Goal: Check status

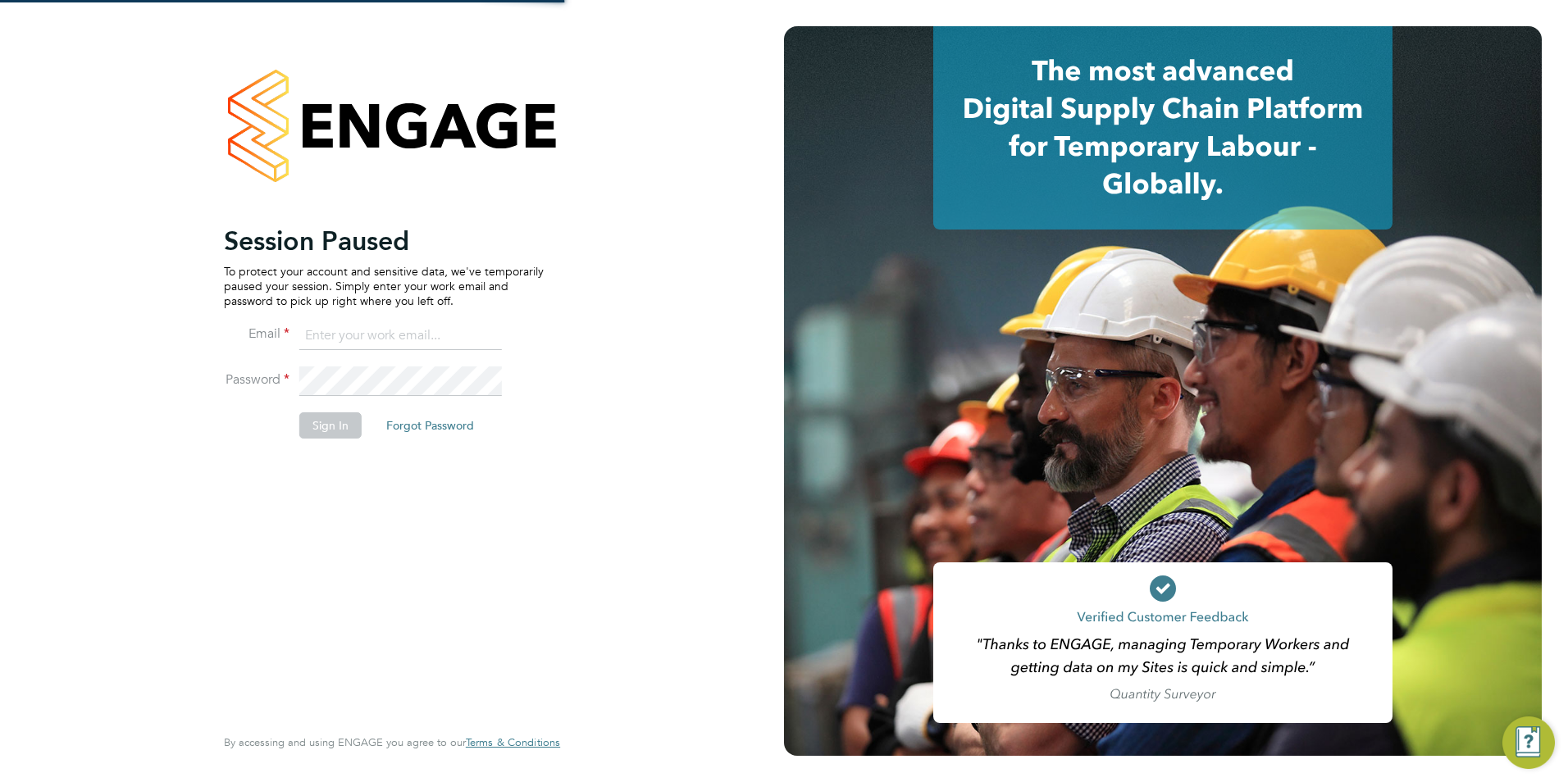
type input "[PERSON_NAME][EMAIL_ADDRESS][PERSON_NAME][DOMAIN_NAME]"
click at [327, 423] on button "Sign In" at bounding box center [330, 425] width 62 height 26
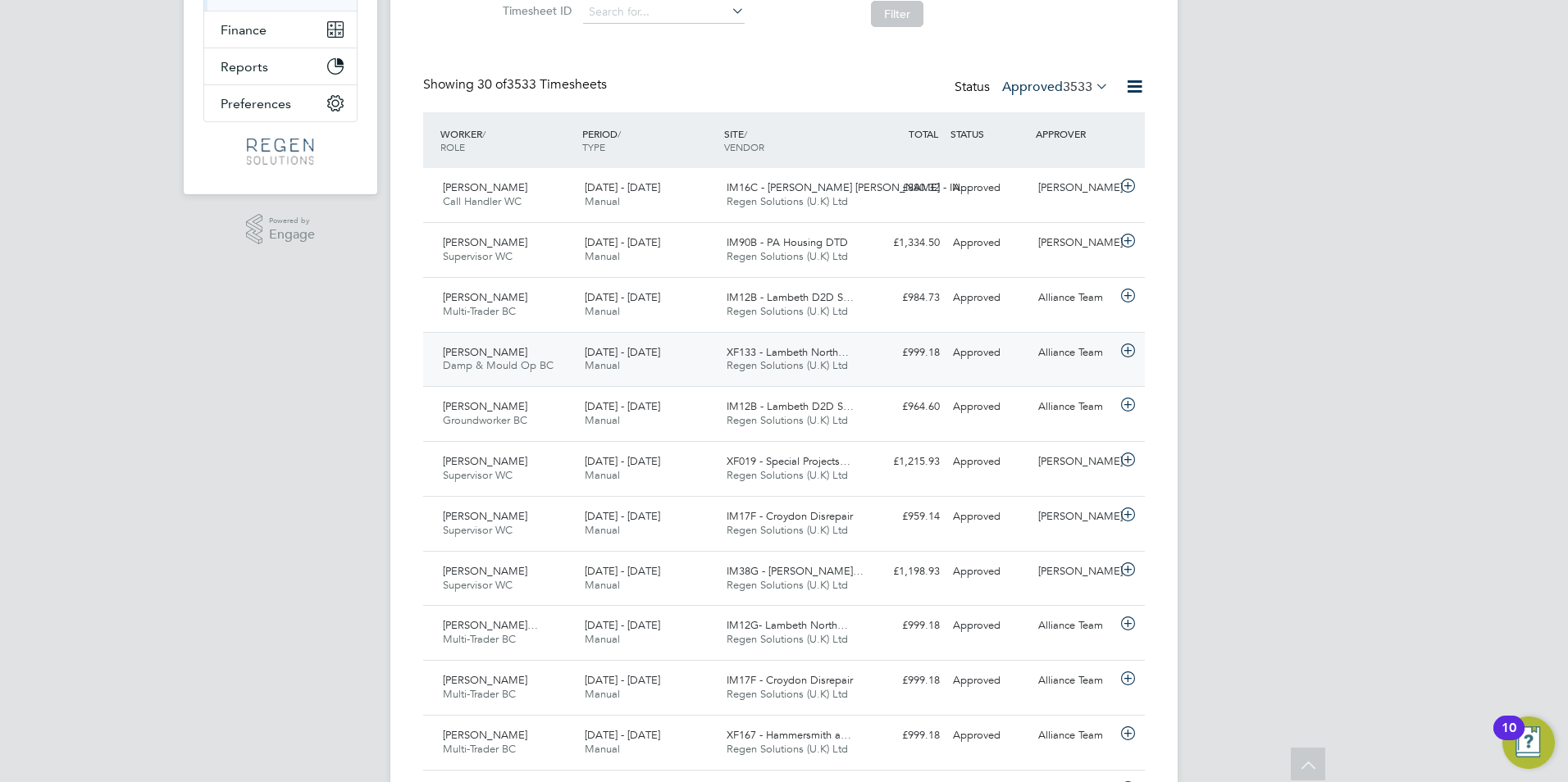
scroll to position [328, 0]
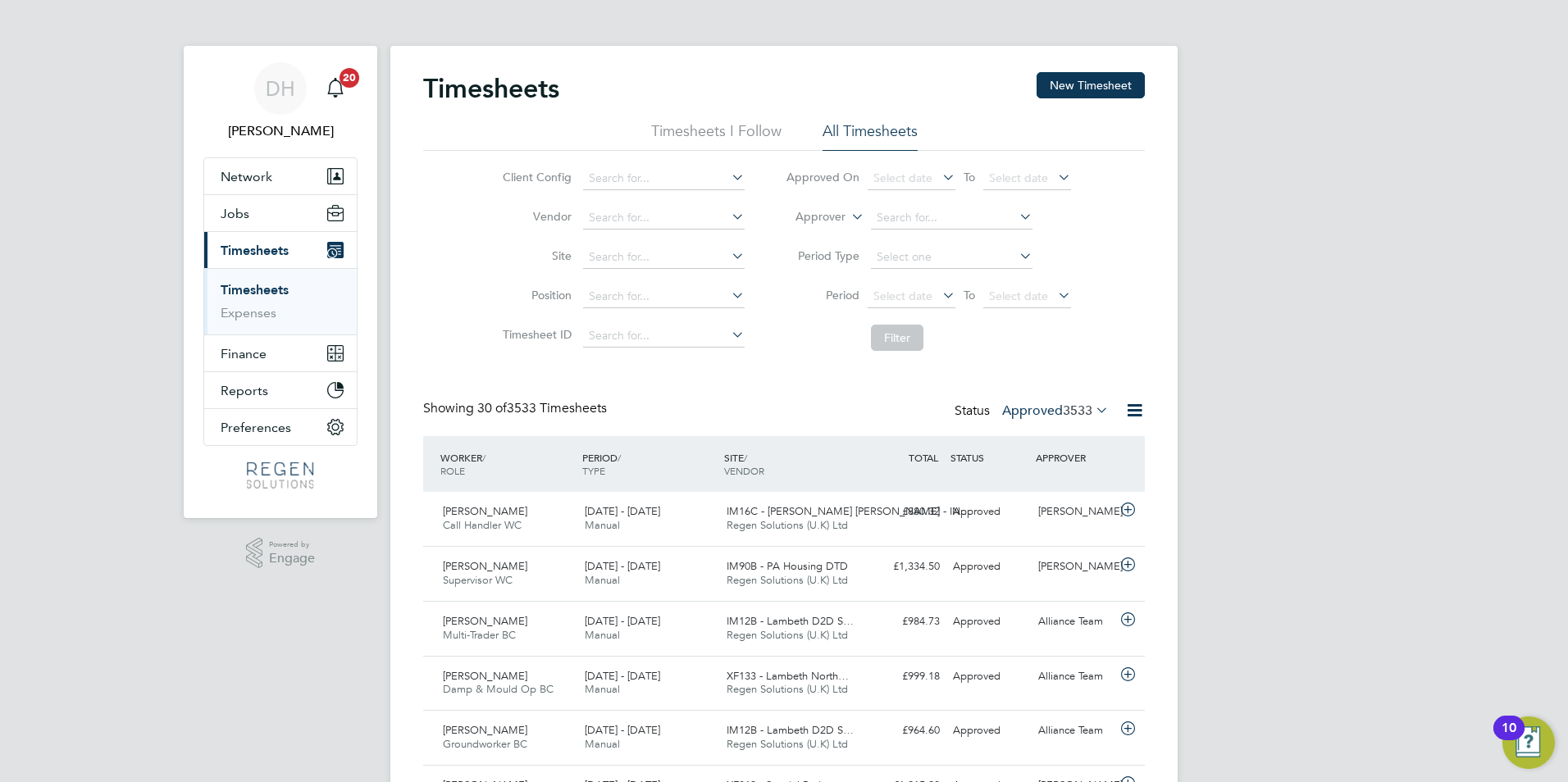
click at [1043, 407] on label "Approved 3533" at bounding box center [1055, 410] width 107 height 16
click at [1045, 484] on li "Submitted" at bounding box center [1034, 486] width 76 height 23
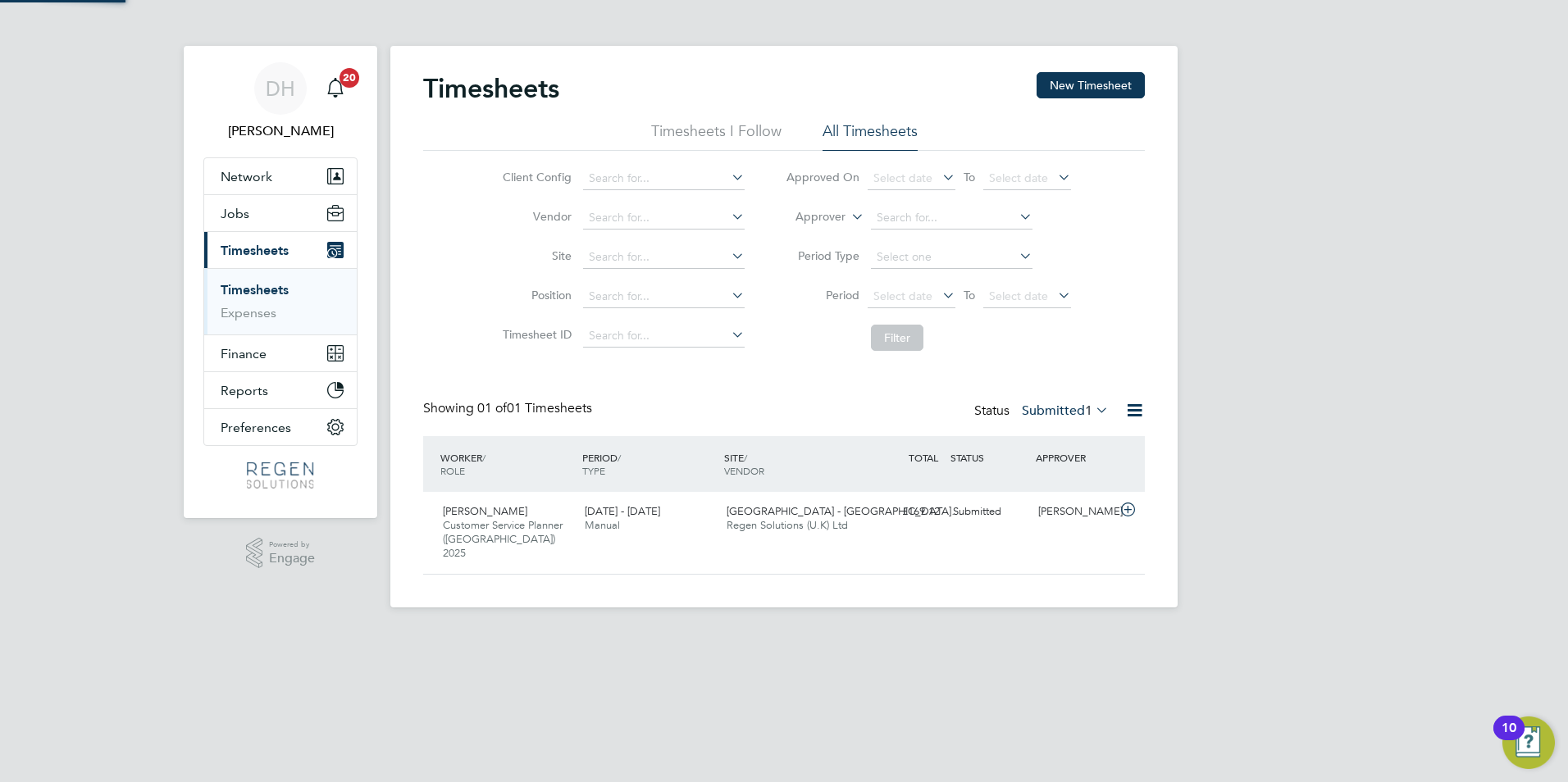
scroll to position [42, 143]
click at [1019, 520] on div "Submitted" at bounding box center [989, 511] width 85 height 27
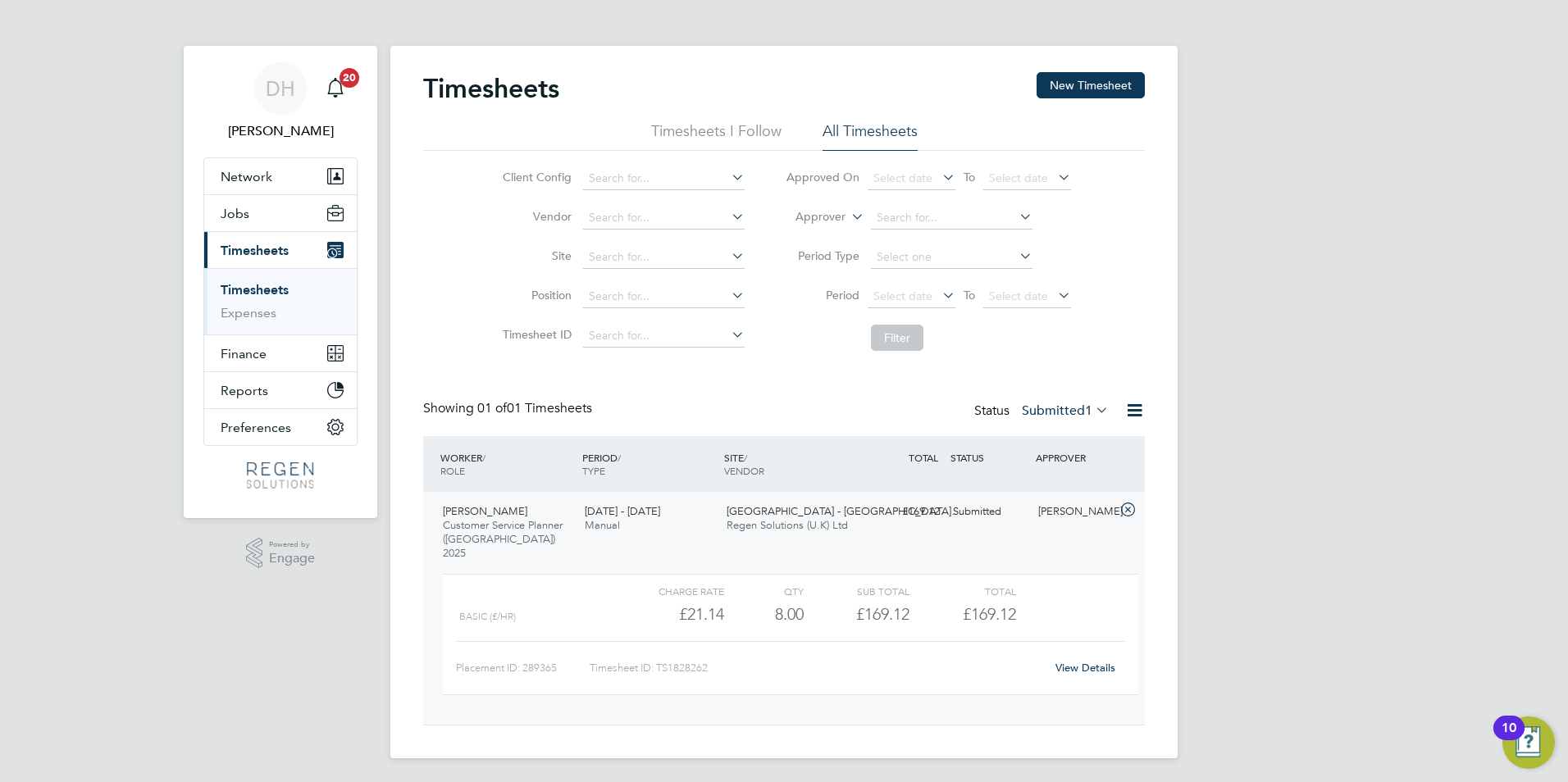
click at [806, 529] on span "Regen Solutions (U.K) Ltd" at bounding box center [787, 525] width 121 height 14
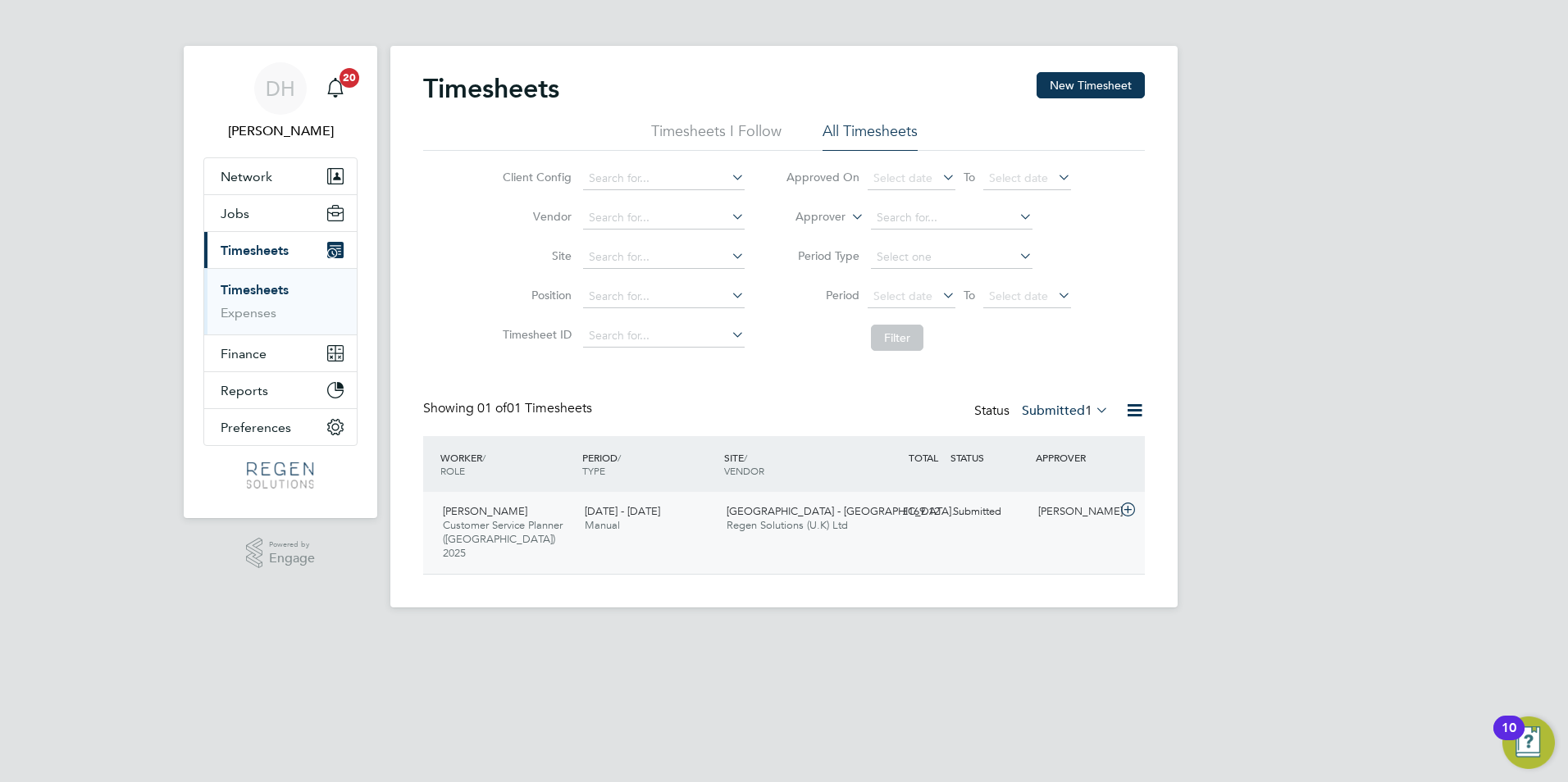
click at [805, 525] on span "Regen Solutions (U.K) Ltd" at bounding box center [787, 525] width 121 height 14
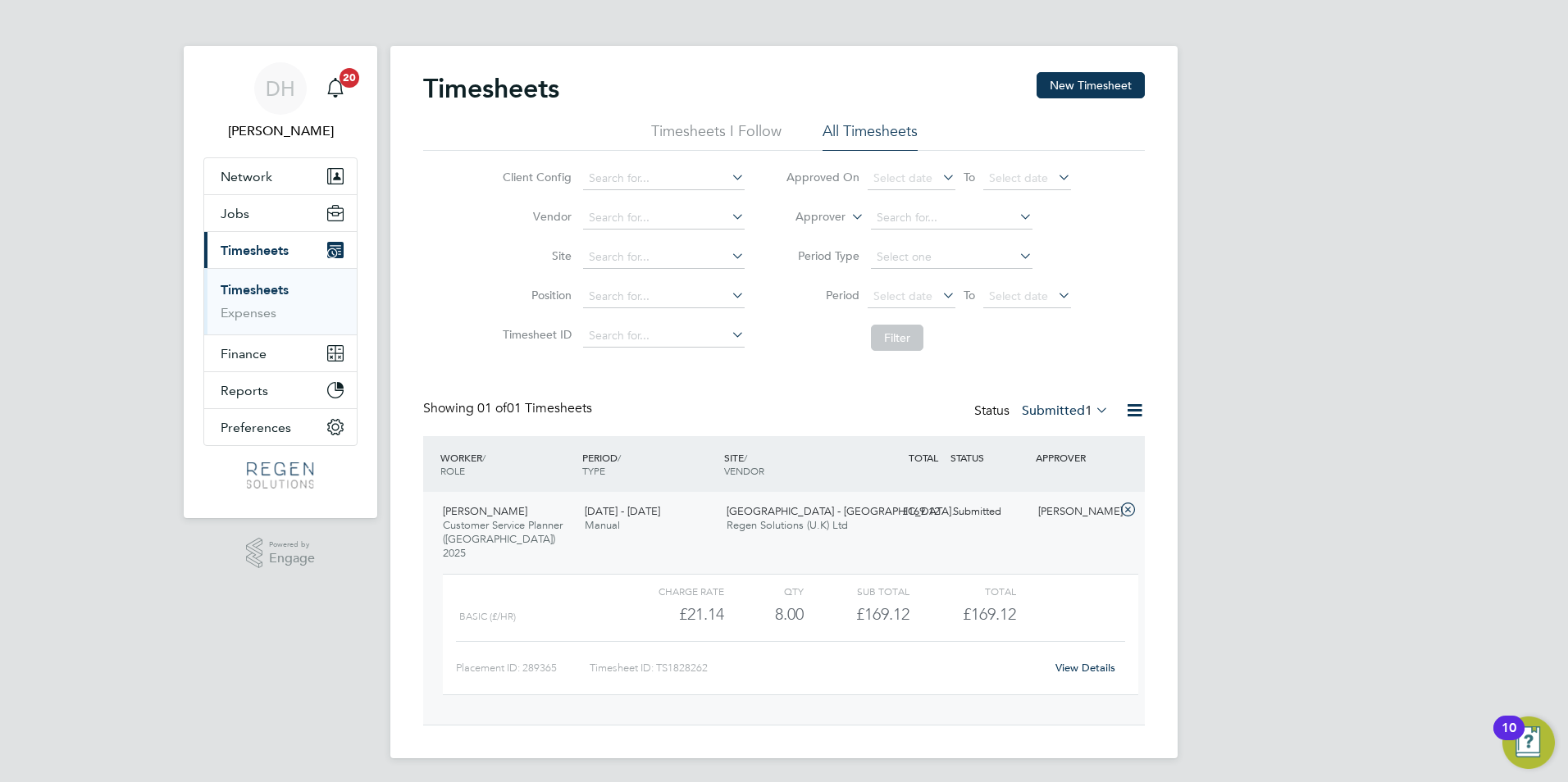
click at [1070, 524] on div "Kelvin Katahena" at bounding box center [1074, 511] width 85 height 27
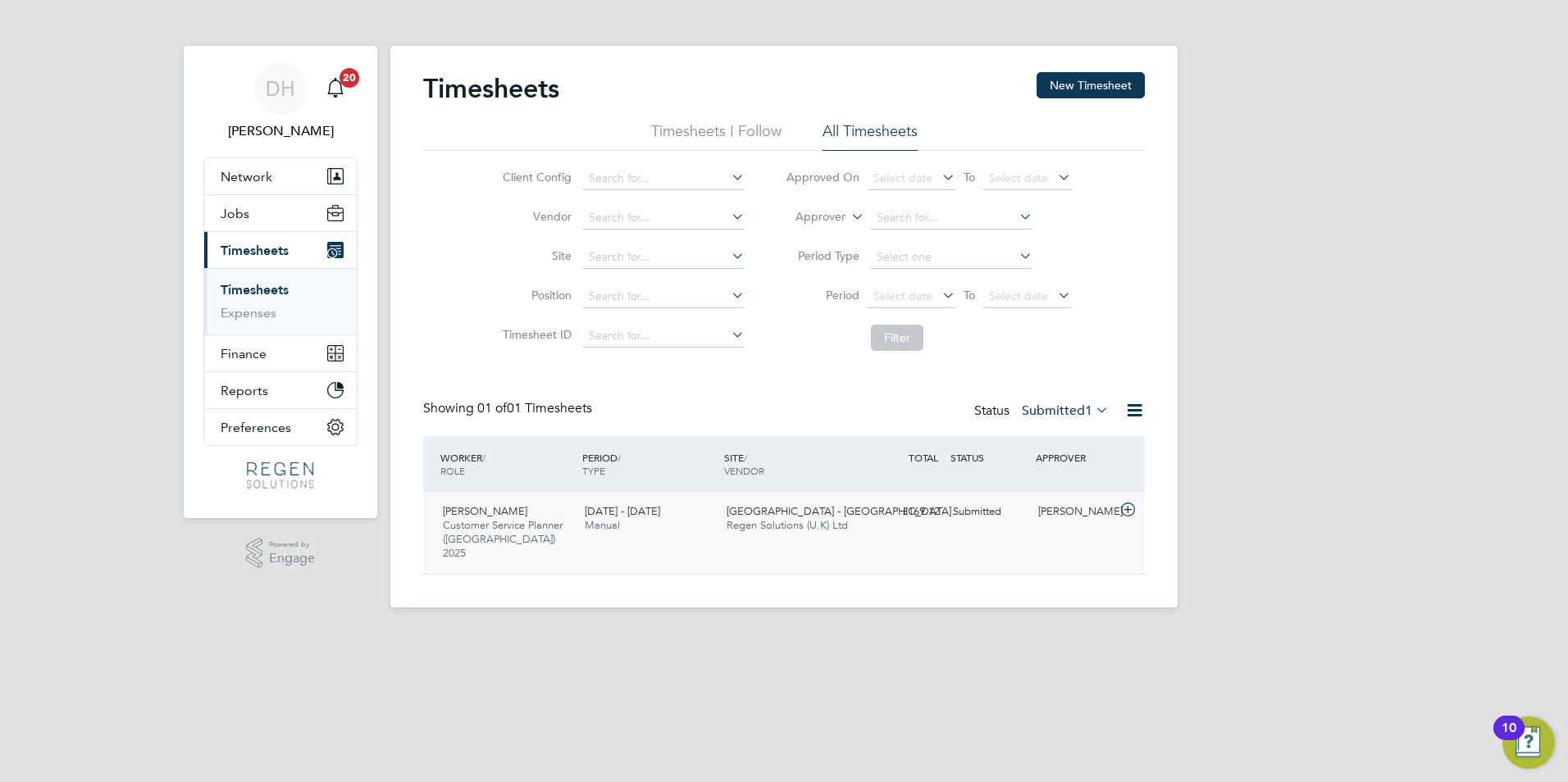
click at [1070, 522] on div "Kelvin Katahena" at bounding box center [1074, 511] width 85 height 27
